Goal: Find specific fact: Find specific fact

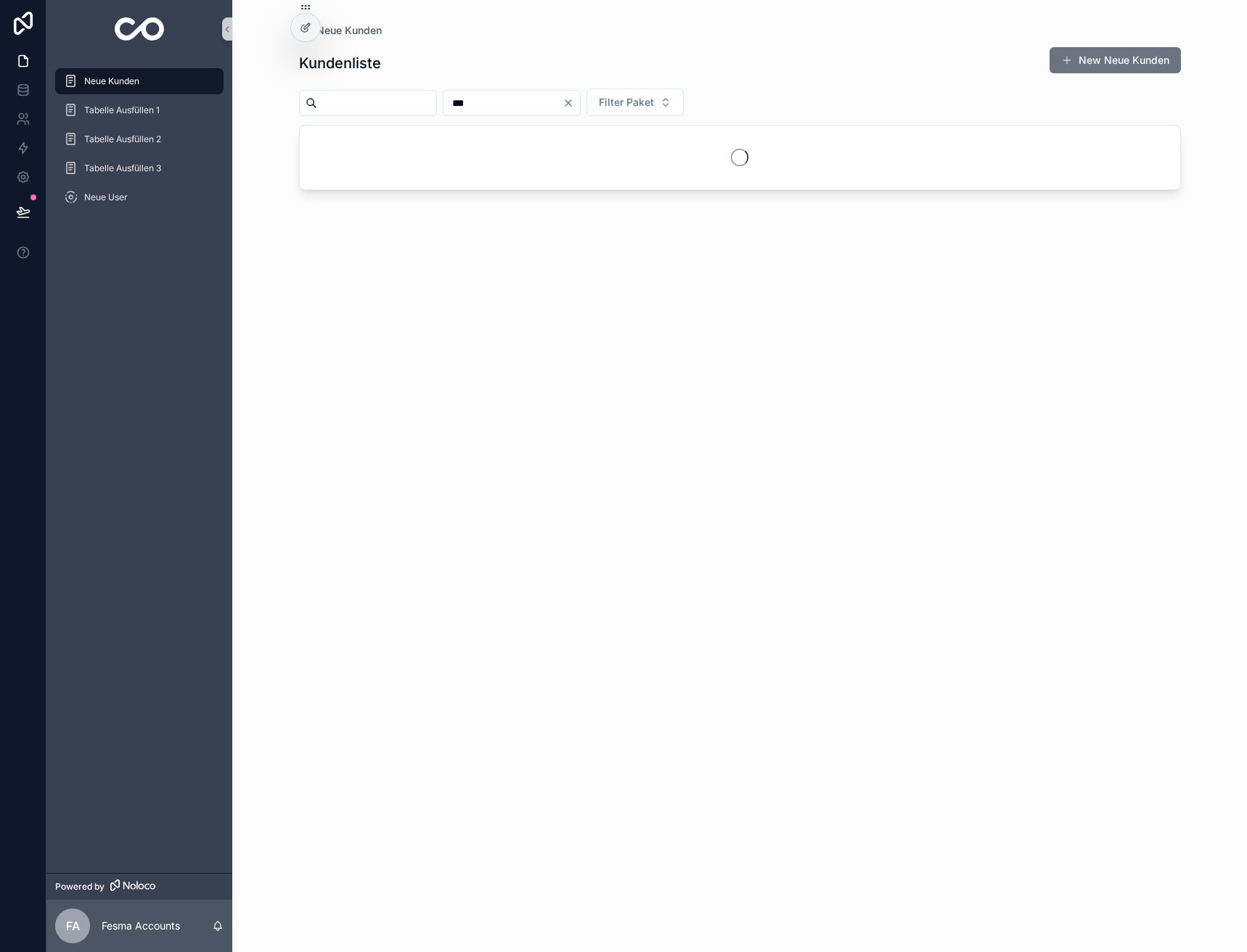
click at [522, 96] on input "***" at bounding box center [502, 103] width 119 height 20
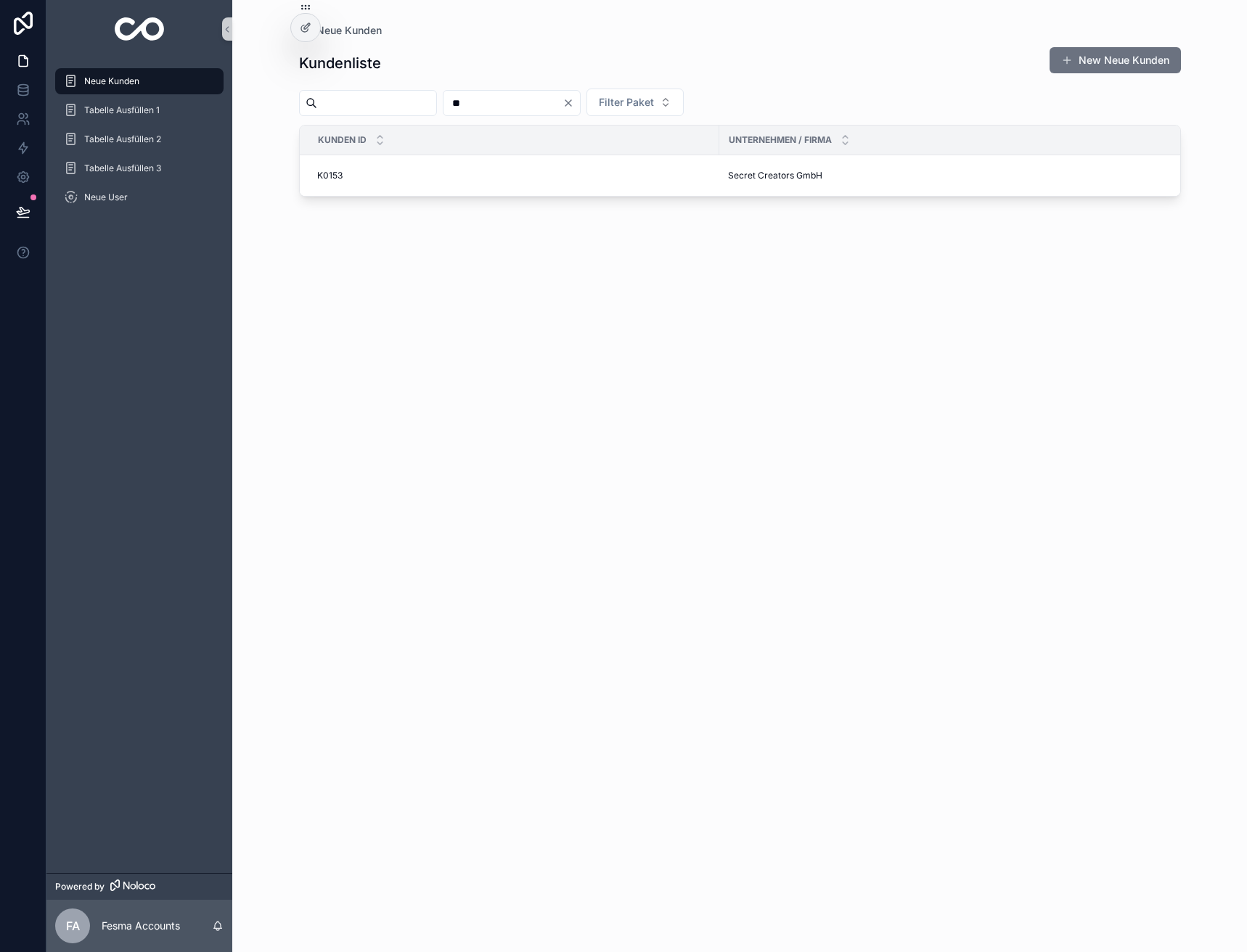
type input "**"
click at [749, 197] on span "[PERSON_NAME] Coaching" at bounding box center [783, 201] width 111 height 11
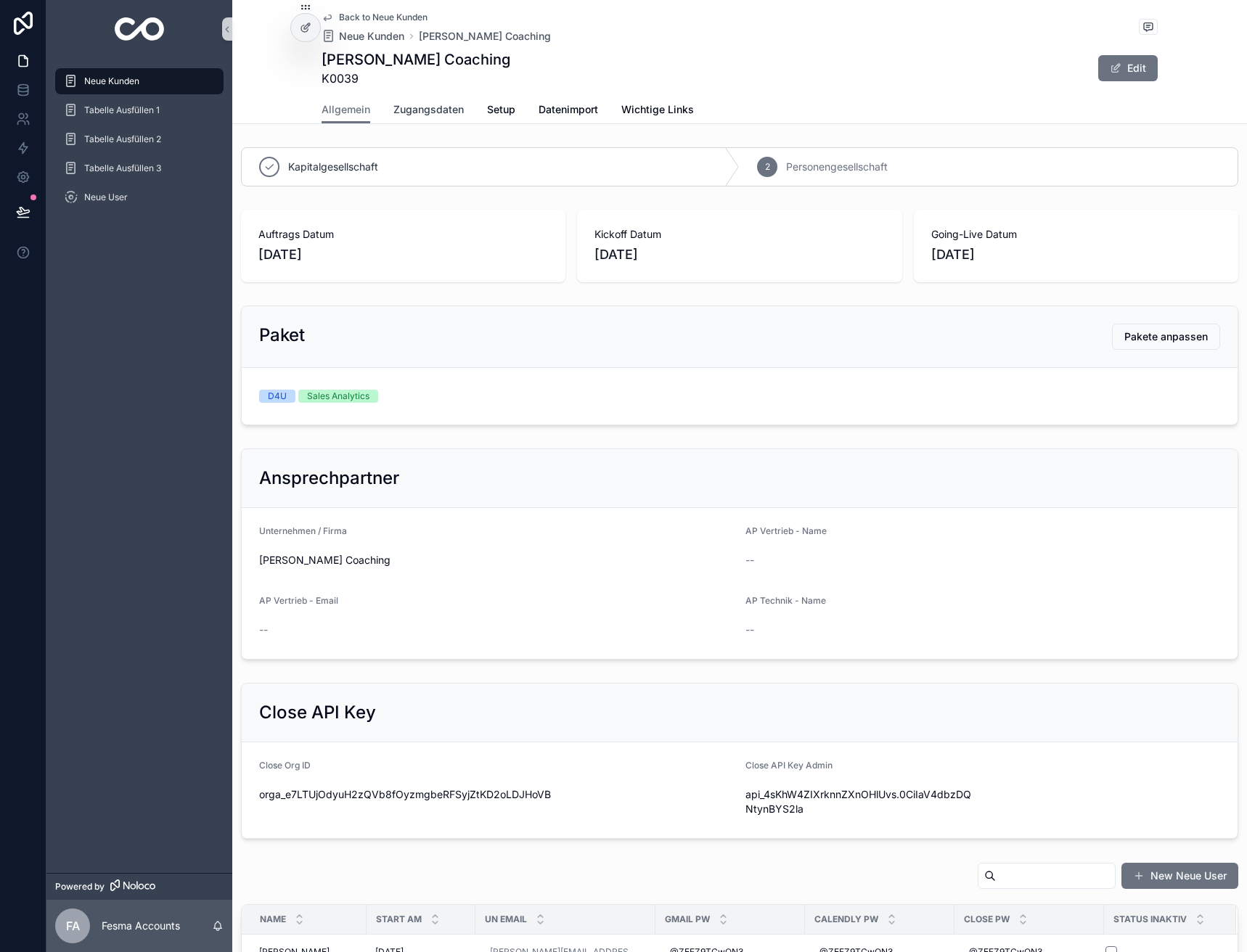
click at [434, 111] on span "Zugangsdaten" at bounding box center [429, 110] width 71 height 14
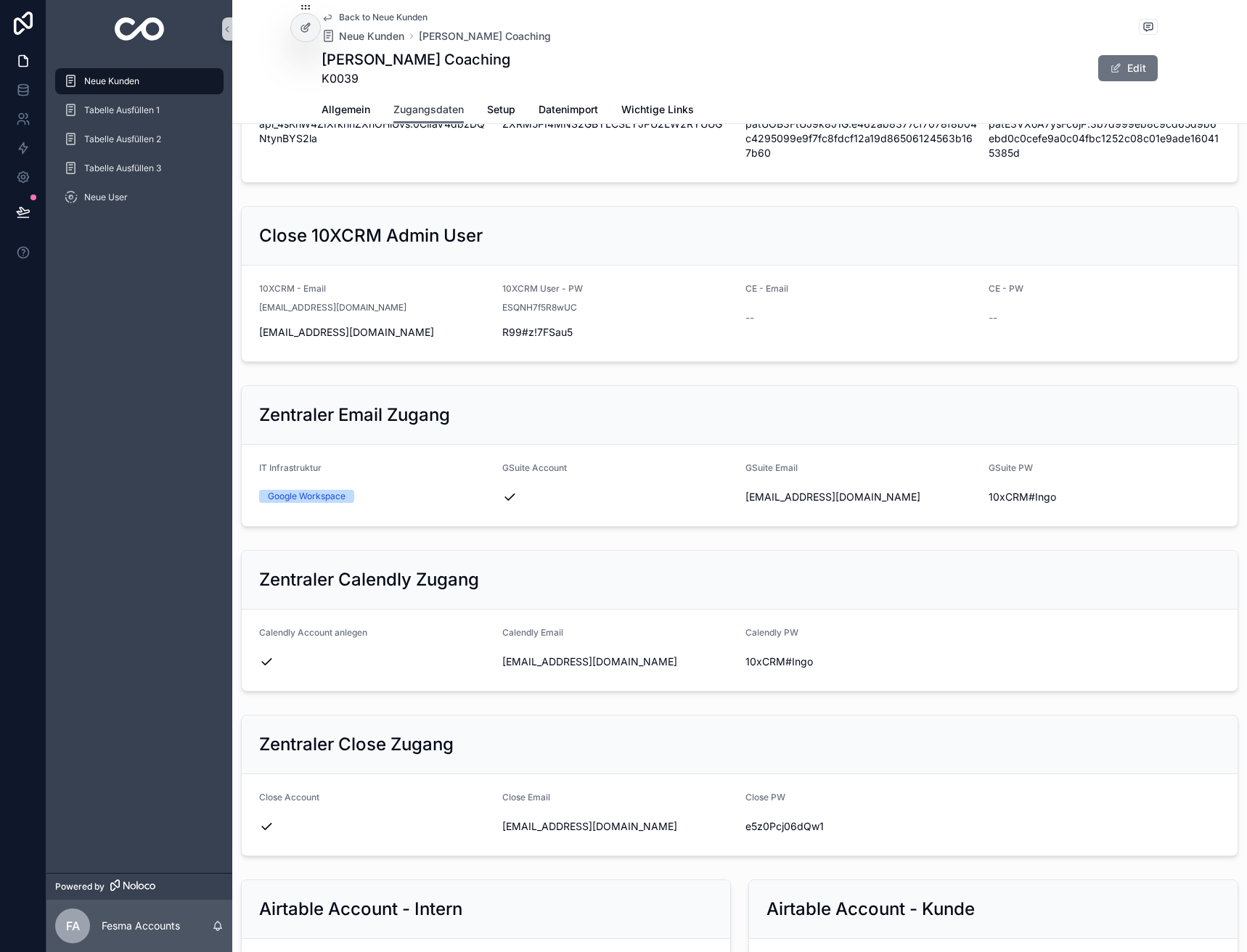
scroll to position [435, 0]
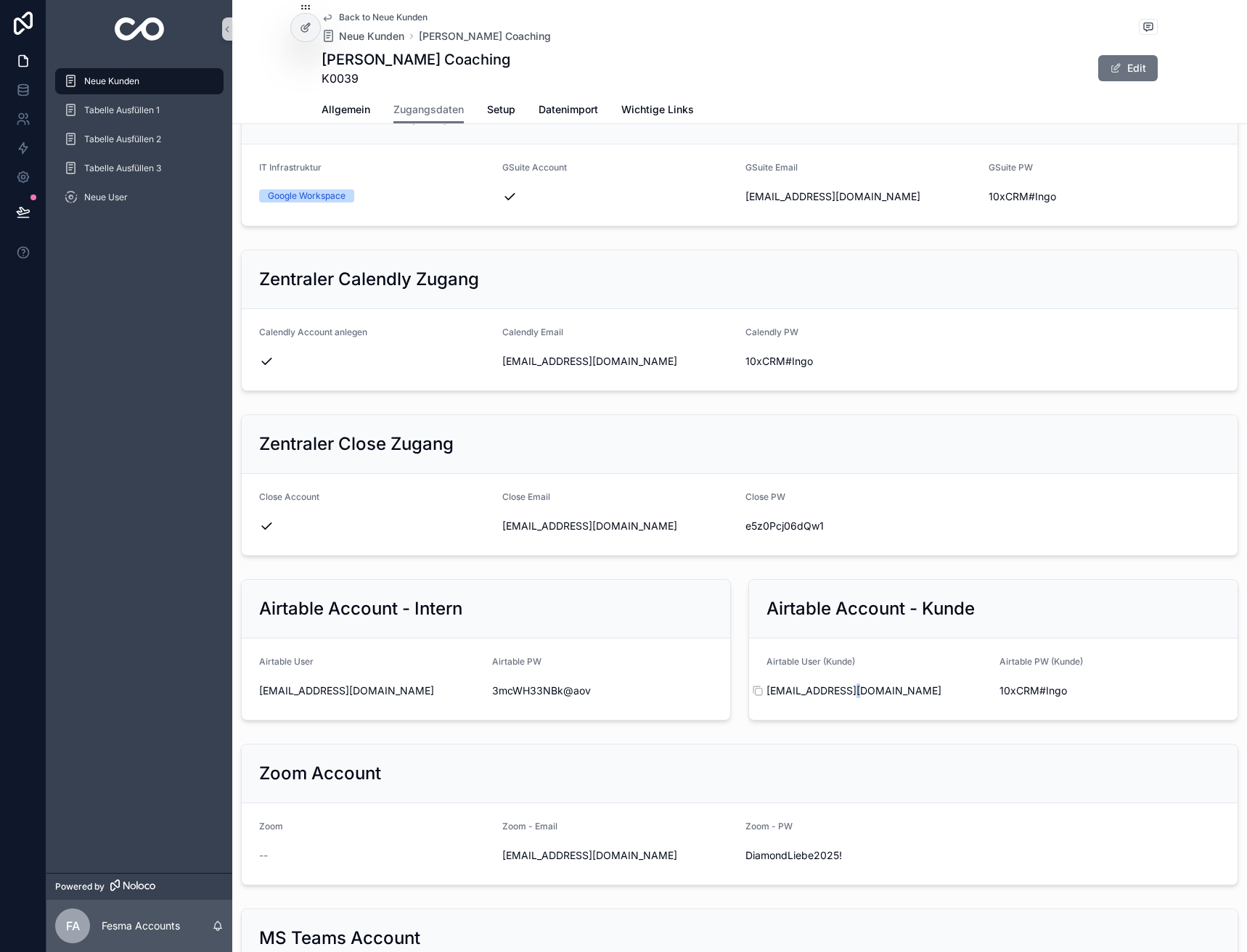
click at [849, 688] on span "[EMAIL_ADDRESS][DOMAIN_NAME]" at bounding box center [877, 691] width 221 height 14
click at [1040, 689] on span "10xCRM#Ingo" at bounding box center [1110, 691] width 221 height 14
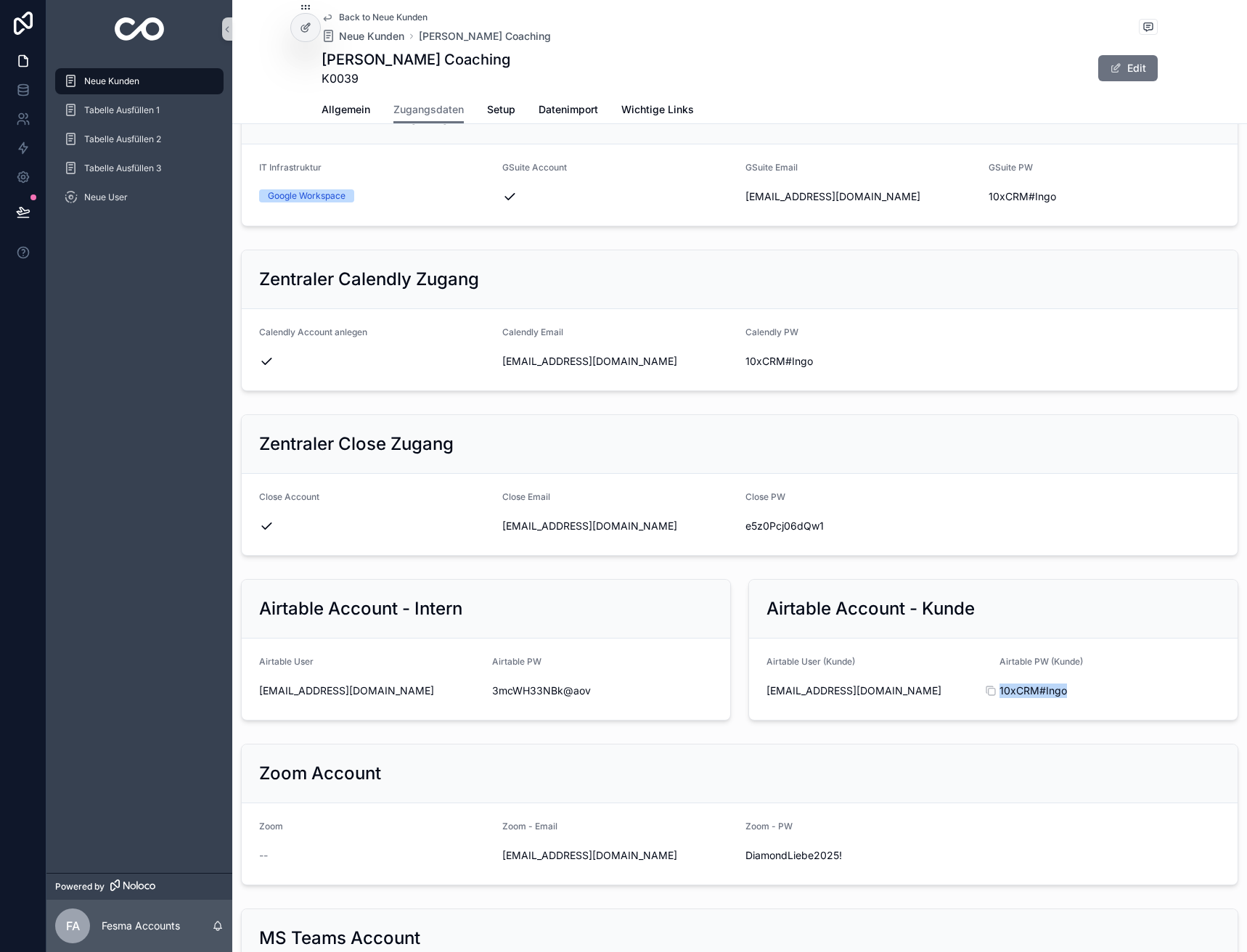
click at [1040, 689] on span "10xCRM#Ingo" at bounding box center [1110, 691] width 221 height 14
copy div "10xCRM#Ingo"
click at [878, 696] on span "[EMAIL_ADDRESS][DOMAIN_NAME]" at bounding box center [877, 691] width 221 height 14
click at [872, 693] on span "[EMAIL_ADDRESS][DOMAIN_NAME]" at bounding box center [877, 691] width 221 height 14
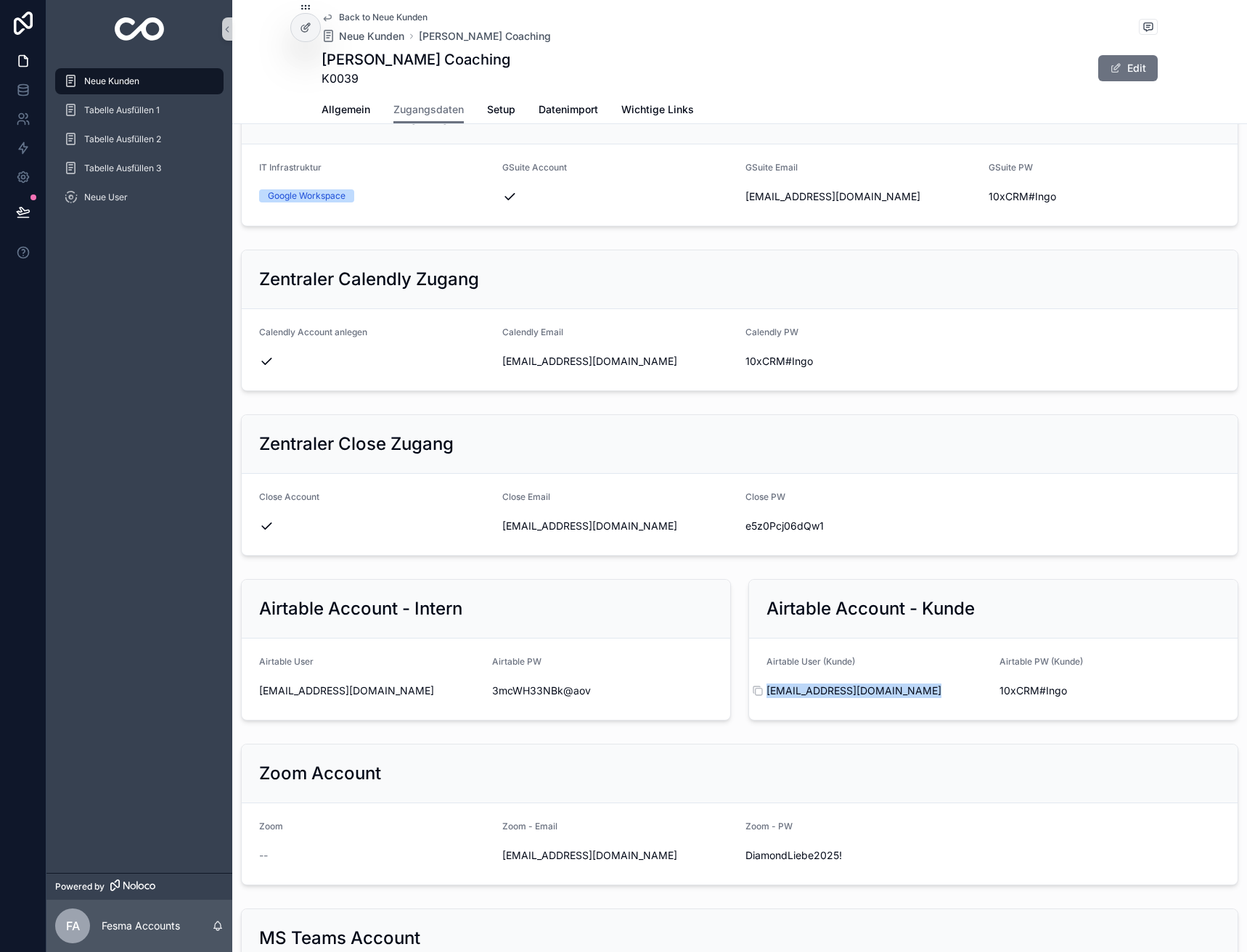
click at [872, 693] on span "[EMAIL_ADDRESS][DOMAIN_NAME]" at bounding box center [877, 691] width 221 height 14
copy div "[EMAIL_ADDRESS][DOMAIN_NAME]"
click at [1019, 689] on span "10xCRM#Ingo" at bounding box center [1110, 691] width 221 height 14
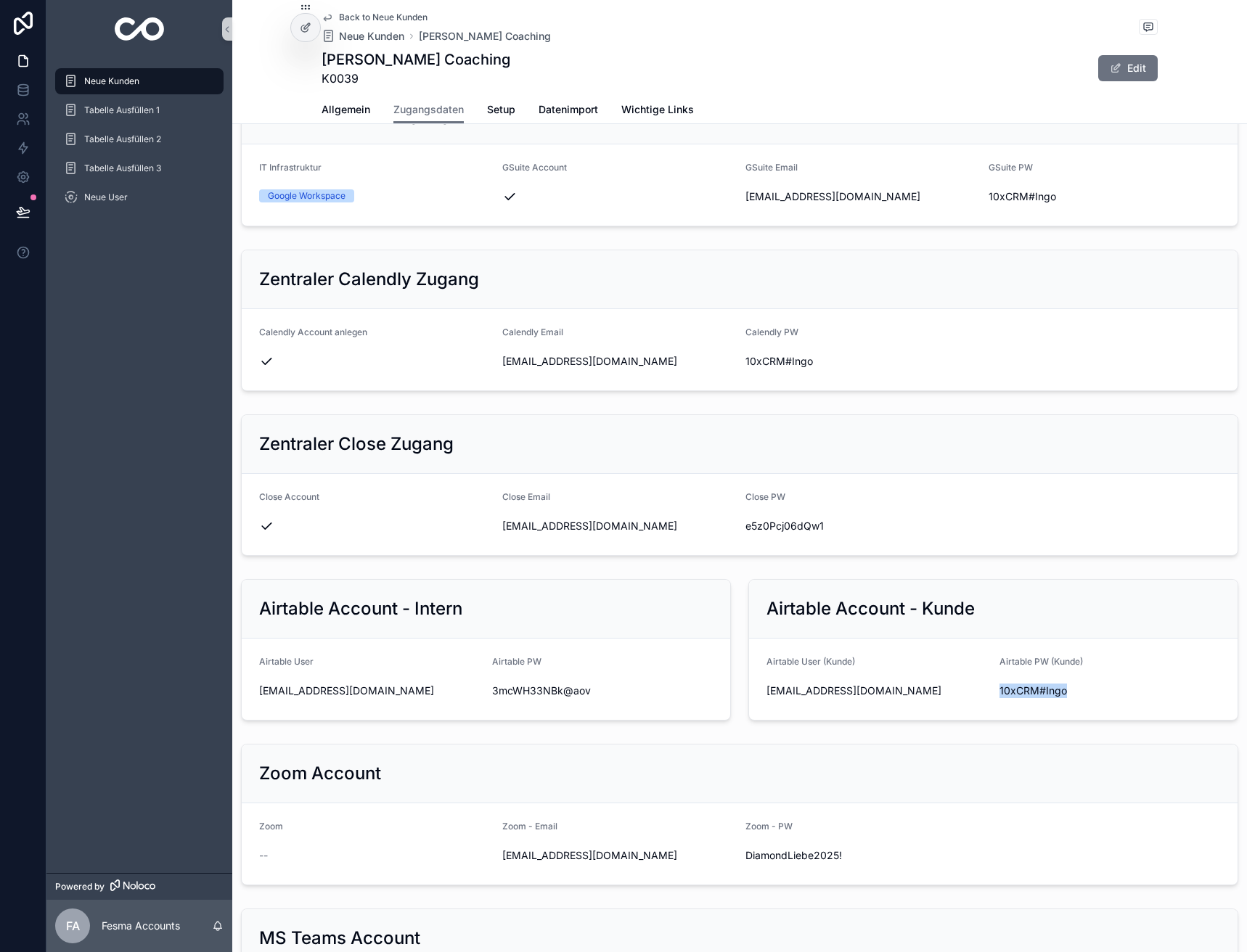
copy div "10xCRM#Ingo"
